Goal: Navigation & Orientation: Find specific page/section

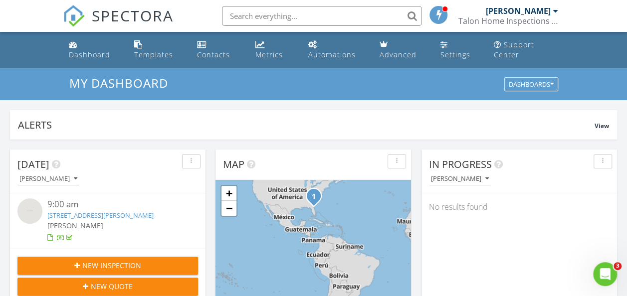
scroll to position [922, 642]
click at [127, 20] on span "SPECTORA" at bounding box center [133, 15] width 82 height 21
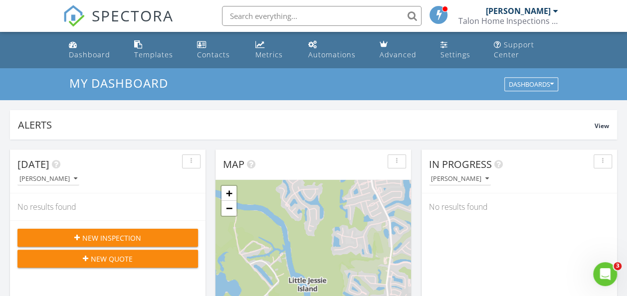
click at [120, 20] on span "SPECTORA" at bounding box center [133, 15] width 82 height 21
click at [127, 8] on span "SPECTORA" at bounding box center [133, 15] width 82 height 21
